Goal: Task Accomplishment & Management: Use online tool/utility

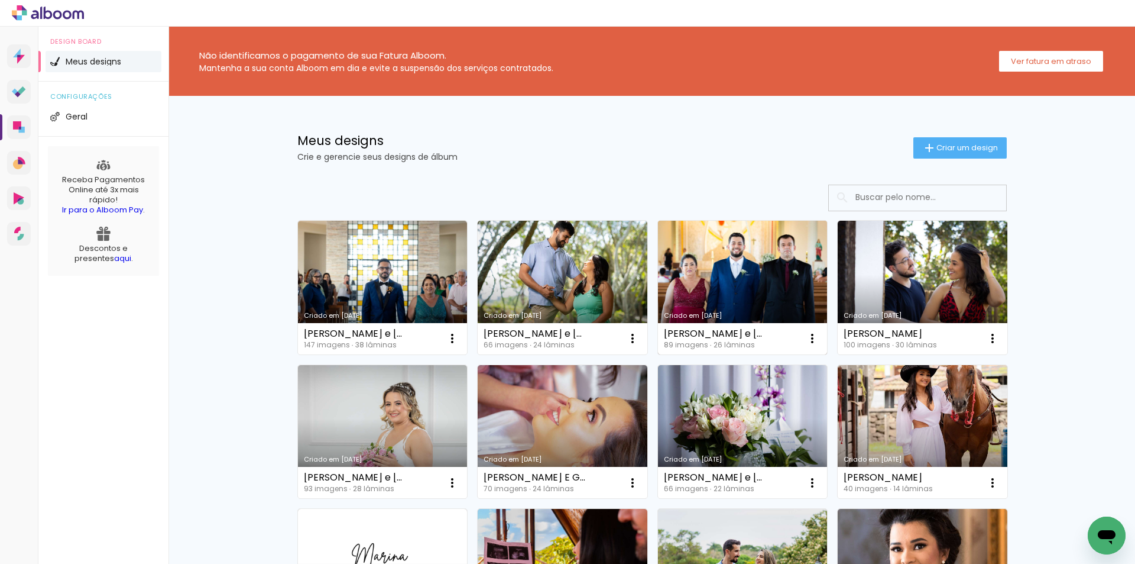
click at [705, 258] on link "Criado em [DATE]" at bounding box center [743, 288] width 170 height 134
